Goal: Check status: Check status

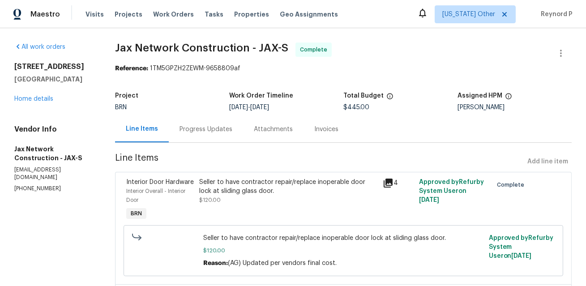
click at [256, 186] on div "Seller to have contractor repair/replace inoperable door lock at sliding glass …" at bounding box center [288, 187] width 178 height 18
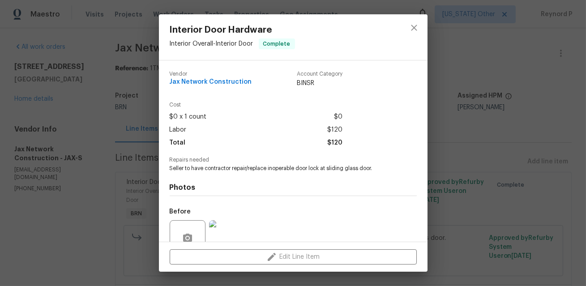
scroll to position [82, 0]
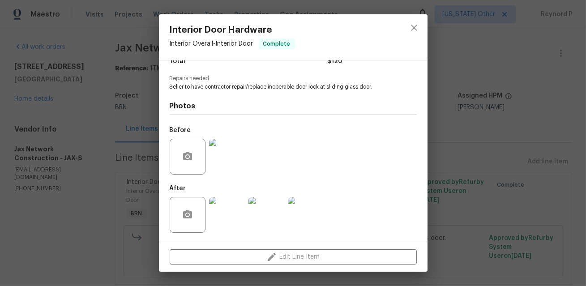
click at [106, 173] on div "Interior Door Hardware Interior Overall - Interior Door Complete Vendor Jax Net…" at bounding box center [293, 143] width 586 height 286
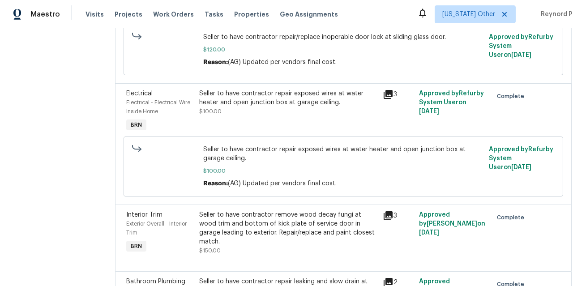
scroll to position [208, 0]
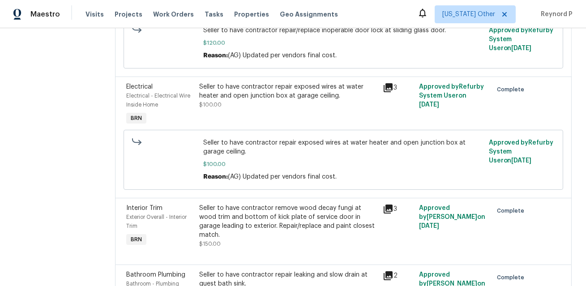
click at [283, 98] on div "Seller to have contractor repair exposed wires at water heater and open junctio…" at bounding box center [288, 91] width 178 height 18
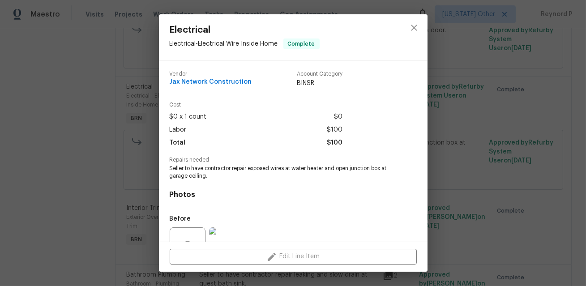
click at [88, 151] on div "Electrical Electrical - Electrical Wire Inside Home Complete Vendor Jax Network…" at bounding box center [293, 143] width 586 height 286
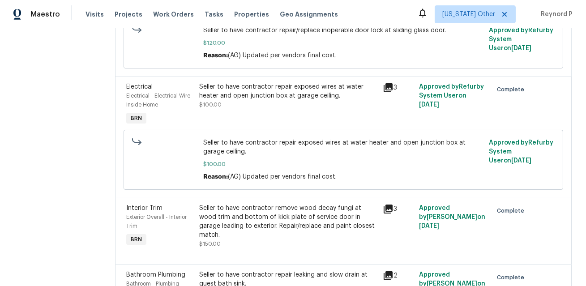
scroll to position [272, 0]
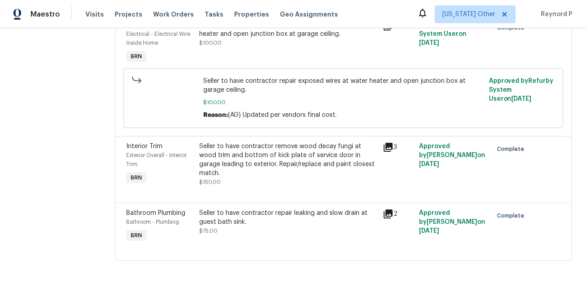
click at [263, 150] on div "Seller to have contractor remove wood decay fungi at wood trim and bottom of ki…" at bounding box center [288, 160] width 178 height 36
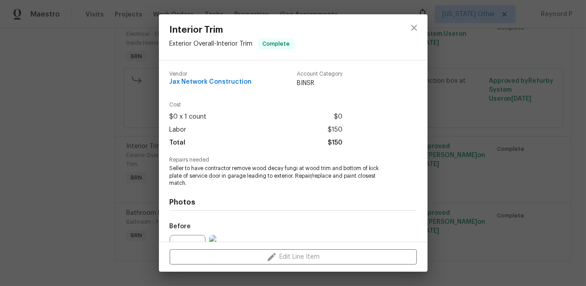
scroll to position [97, 0]
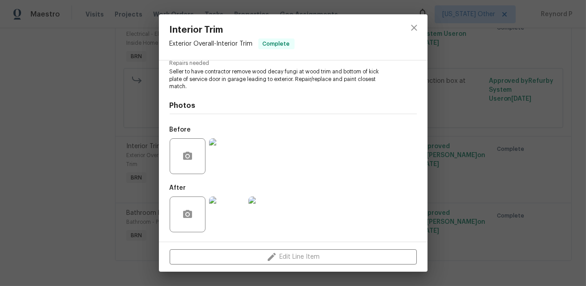
click at [94, 186] on div "Interior Trim Exterior Overall - Interior Trim Complete Vendor Jax Network Cons…" at bounding box center [293, 143] width 586 height 286
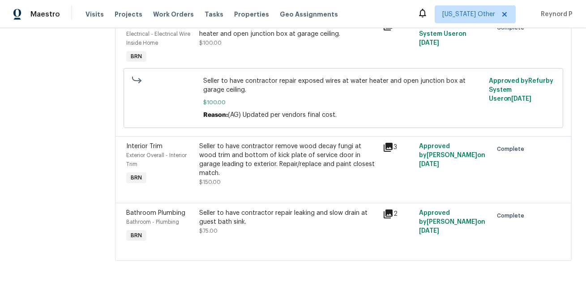
click at [236, 217] on div "Seller to have contractor repair leaking and slow drain at guest bath sink." at bounding box center [288, 217] width 178 height 18
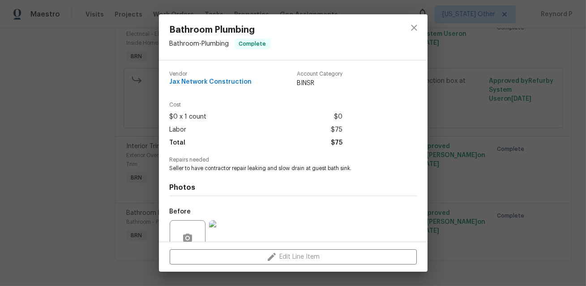
click at [78, 156] on div "Bathroom Plumbing Bathroom - Plumbing Complete Vendor Jax Network Construction …" at bounding box center [293, 143] width 586 height 286
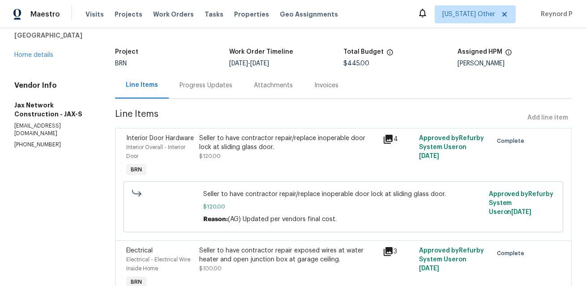
scroll to position [0, 0]
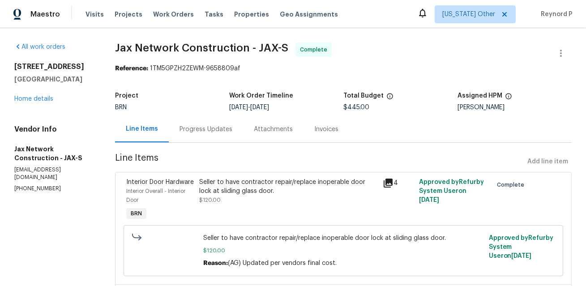
click at [188, 135] on div "Progress Updates" at bounding box center [206, 129] width 74 height 26
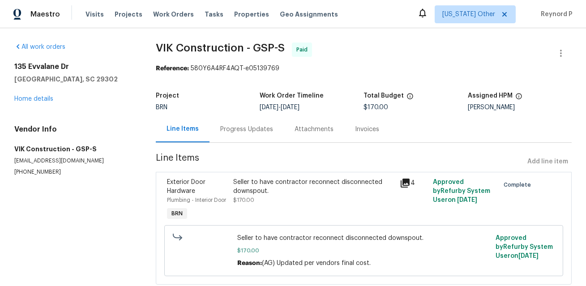
click at [269, 182] on div "Seller to have contractor reconnect disconnected downspout." at bounding box center [313, 187] width 161 height 18
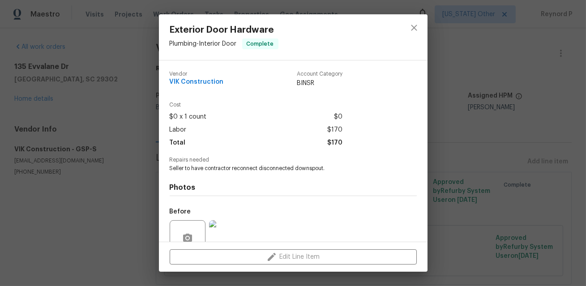
scroll to position [82, 0]
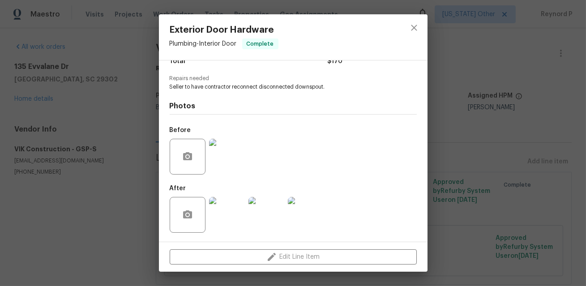
click at [117, 202] on div "Exterior Door Hardware Plumbing - Interior Door Complete Vendor VIK Constructio…" at bounding box center [293, 143] width 586 height 286
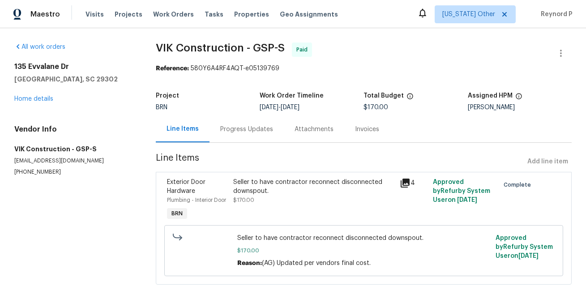
click at [230, 129] on div "Progress Updates" at bounding box center [246, 129] width 53 height 9
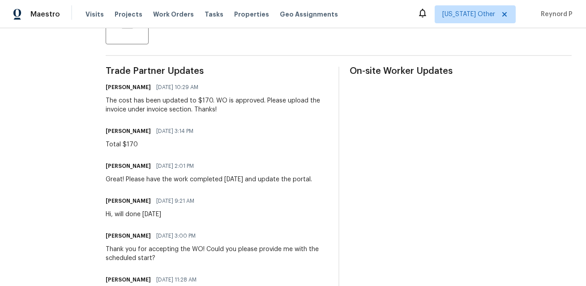
scroll to position [209, 0]
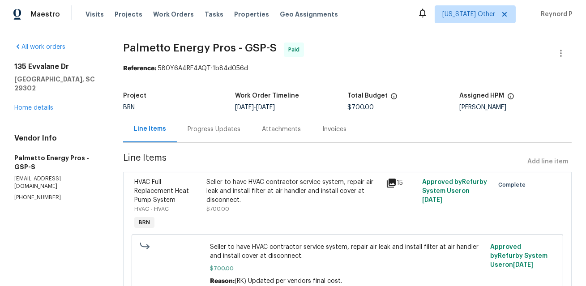
click at [242, 204] on div "Seller to have HVAC contractor service system, repair air leak and install filt…" at bounding box center [293, 196] width 174 height 36
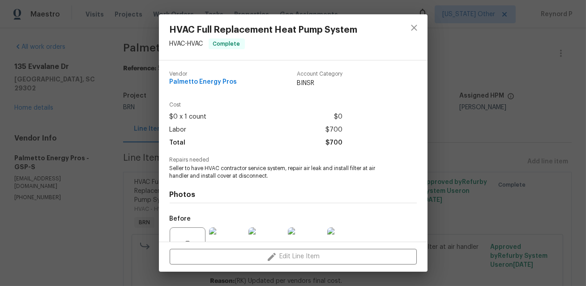
scroll to position [89, 0]
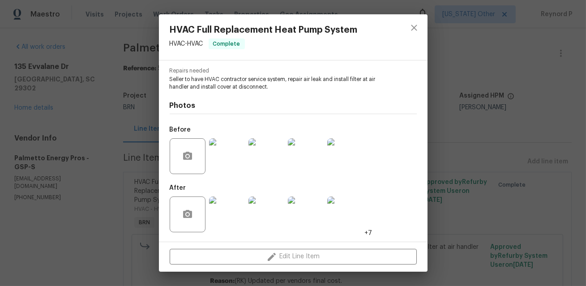
click at [74, 234] on div "HVAC Full Replacement Heat Pump System HVAC - HVAC Complete Vendor Palmetto Ene…" at bounding box center [293, 143] width 586 height 286
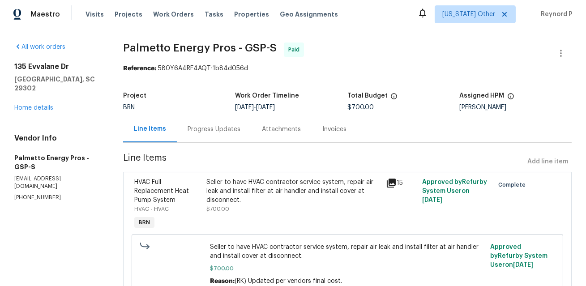
click at [208, 130] on div "Progress Updates" at bounding box center [213, 129] width 53 height 9
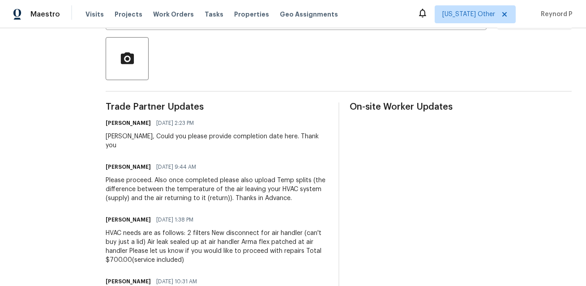
scroll to position [200, 0]
